Goal: Task Accomplishment & Management: Manage account settings

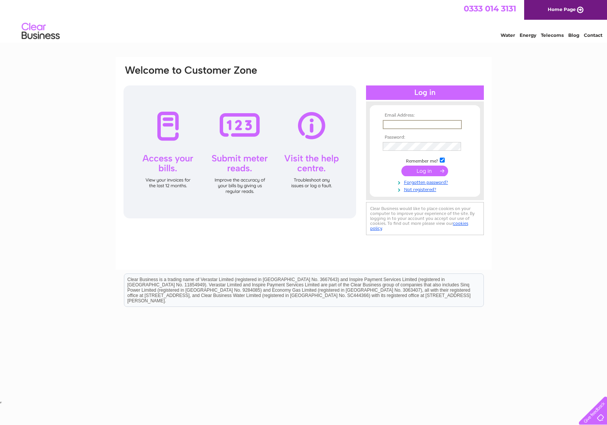
type input "[PERSON_NAME][EMAIL_ADDRESS][PERSON_NAME][DOMAIN_NAME]"
click at [419, 171] on input "submit" at bounding box center [424, 171] width 47 height 11
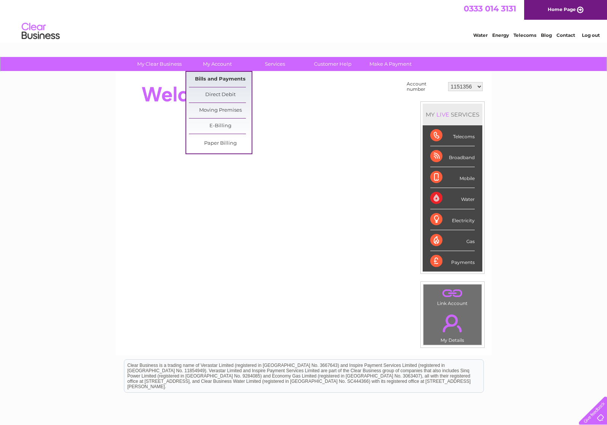
click at [215, 80] on link "Bills and Payments" at bounding box center [220, 79] width 63 height 15
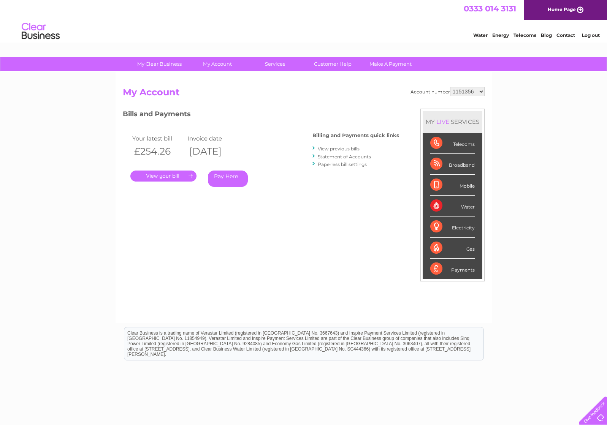
click at [163, 177] on link "." at bounding box center [163, 176] width 66 height 11
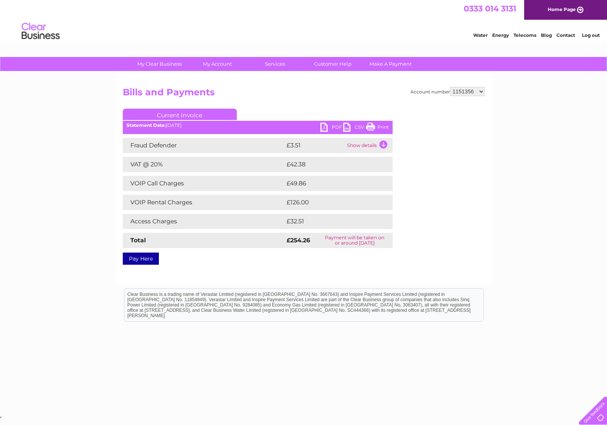
click at [335, 128] on link "PDF" at bounding box center [331, 128] width 23 height 11
